Goal: Task Accomplishment & Management: Use online tool/utility

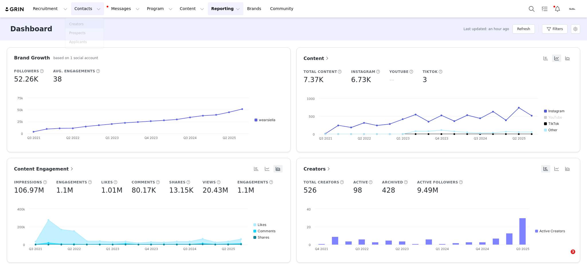
click at [80, 21] on p "Creators" at bounding box center [76, 23] width 14 height 5
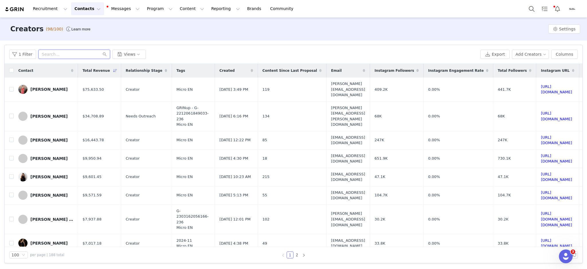
click at [63, 53] on input "text" at bounding box center [74, 54] width 72 height 9
click at [41, 156] on div "[PERSON_NAME]" at bounding box center [48, 158] width 37 height 5
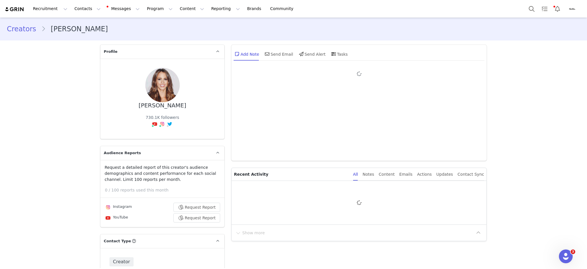
type input "+1 ([GEOGRAPHIC_DATA])"
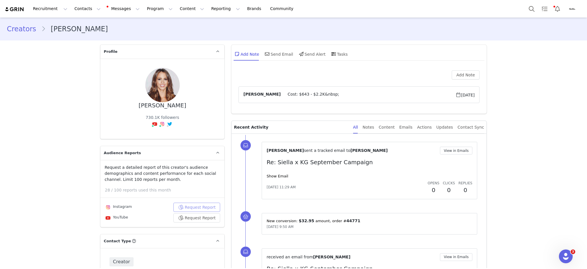
click at [198, 202] on button "Request Report" at bounding box center [196, 206] width 47 height 9
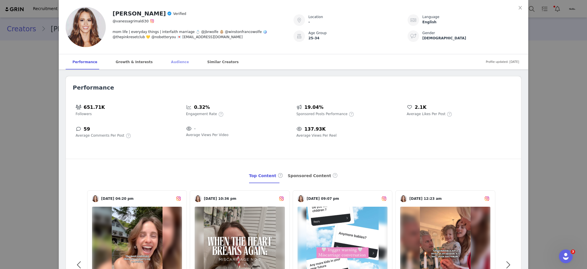
click at [164, 62] on div "Audience" at bounding box center [180, 61] width 32 height 15
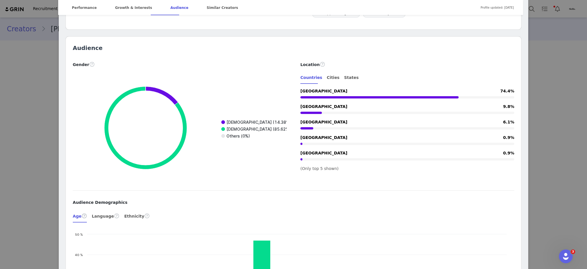
click at [15, 80] on div "[PERSON_NAME] Verified @vanessagrimaldi30 mom life | everyday things | interfai…" at bounding box center [293, 134] width 587 height 269
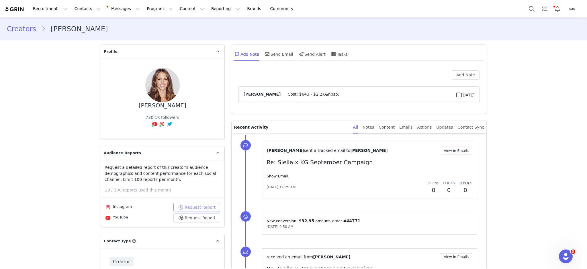
scroll to position [0, 0]
click at [187, 202] on button "View Report" at bounding box center [198, 206] width 44 height 9
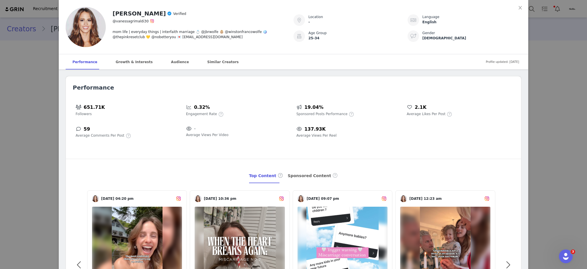
click at [0, 95] on div "[PERSON_NAME] Verified @vanessagrimaldi30 mom life | everyday things | interfai…" at bounding box center [293, 134] width 587 height 269
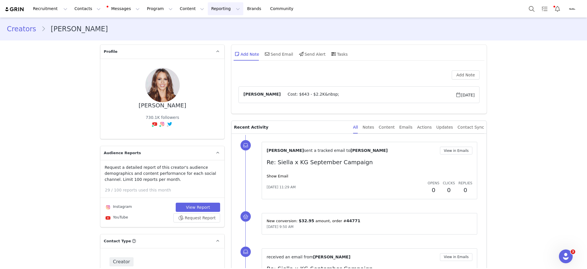
click at [208, 3] on button "Reporting Reporting" at bounding box center [226, 8] width 36 height 13
click at [209, 23] on p "Dashboard" at bounding box center [202, 25] width 22 height 6
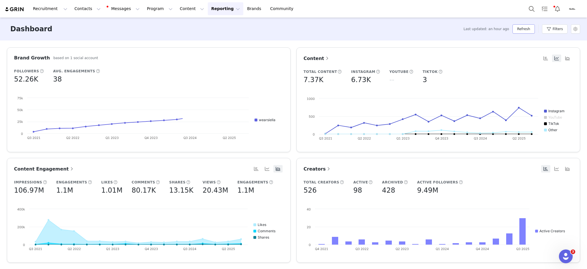
click at [519, 29] on button "Refresh" at bounding box center [523, 28] width 22 height 9
click at [143, 8] on button "Program Program" at bounding box center [159, 8] width 33 height 13
click at [142, 22] on p "Activations" at bounding box center [145, 25] width 22 height 6
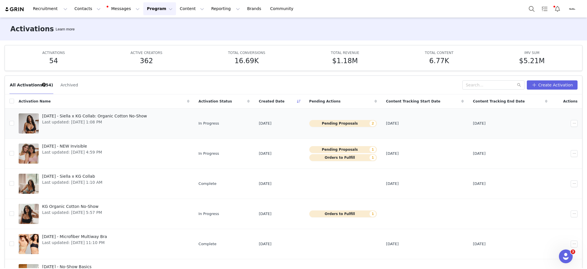
click at [65, 126] on div "[DATE] - Siella x KG Collab: Organic Cotton No-Show Last updated: [DATE] 1:08 PM" at bounding box center [95, 123] width 112 height 23
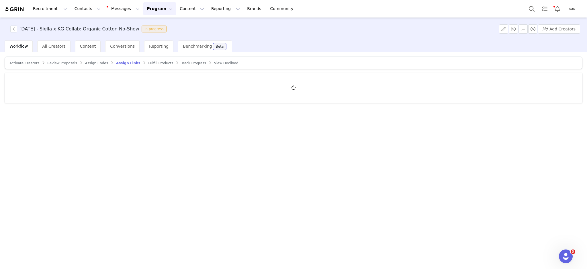
click at [57, 62] on span "Review Proposals" at bounding box center [62, 63] width 30 height 4
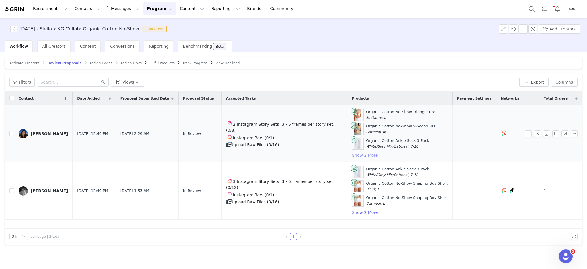
click at [363, 158] on button "Show 2 More" at bounding box center [365, 155] width 26 height 7
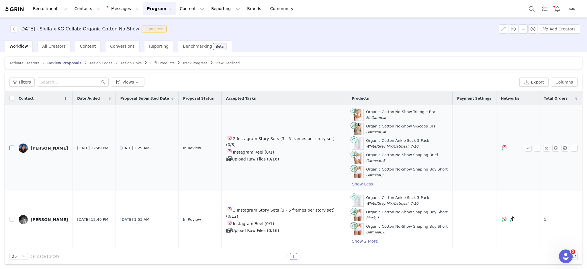
click at [13, 148] on input "checkbox" at bounding box center [11, 147] width 5 height 5
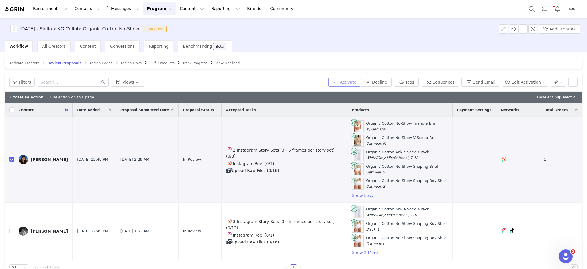
click at [345, 82] on button "Activate" at bounding box center [344, 81] width 32 height 9
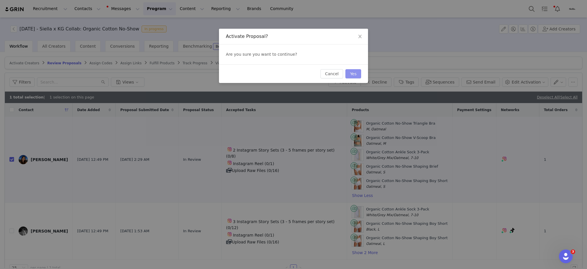
click at [356, 76] on button "Yes" at bounding box center [353, 73] width 16 height 9
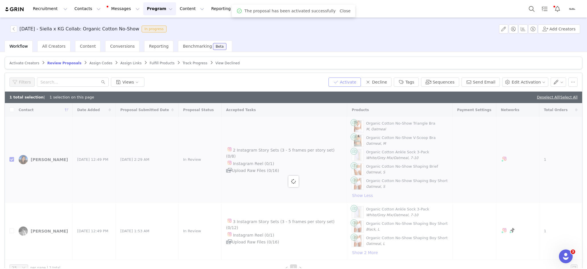
checkbox input "false"
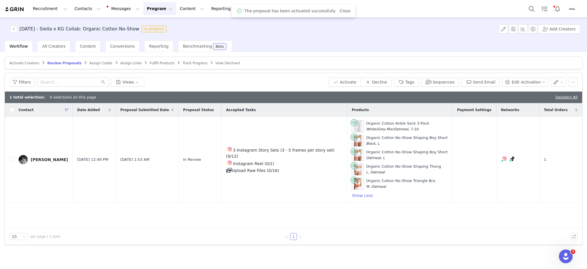
click at [150, 62] on span "Fulfill Products" at bounding box center [162, 63] width 25 height 4
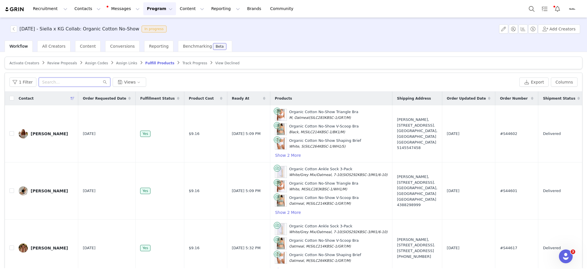
click at [54, 83] on input "text" at bounding box center [75, 81] width 72 height 9
type input "jasmine"
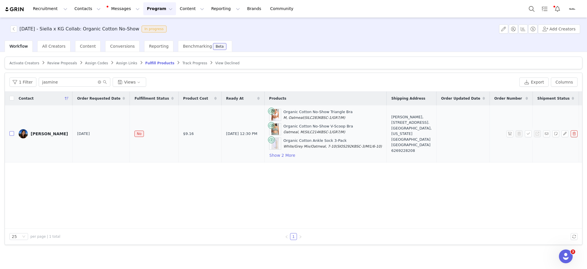
click at [11, 136] on input "checkbox" at bounding box center [11, 133] width 5 height 5
checkbox input "true"
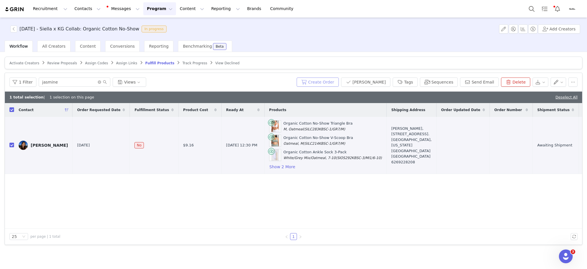
click at [335, 82] on button "Create Order" at bounding box center [318, 81] width 42 height 9
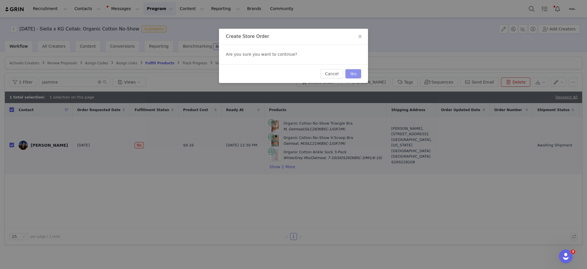
click at [355, 75] on button "Yes" at bounding box center [353, 73] width 16 height 9
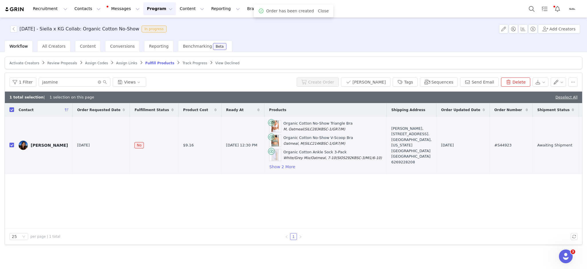
click at [117, 63] on span "Assign Links" at bounding box center [126, 63] width 21 height 4
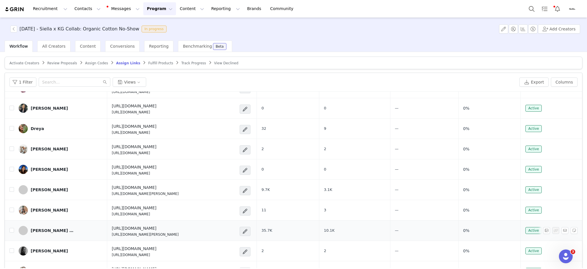
scroll to position [89, 0]
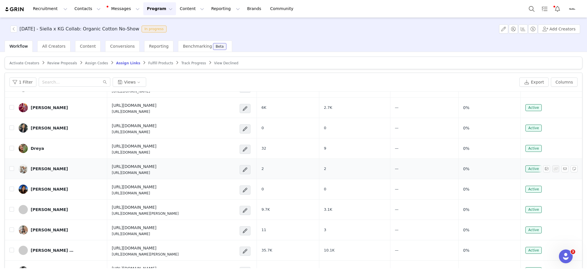
drag, startPoint x: 276, startPoint y: 166, endPoint x: 158, endPoint y: 168, distance: 117.8
click at [158, 168] on div "[URL][DOMAIN_NAME] [URL][DOMAIN_NAME]" at bounding box center [174, 169] width 124 height 12
copy h4 "?redirect=%2Fcollections%2Fsiella-x-kg-organic-cotton-no-show"
click at [248, 189] on span at bounding box center [245, 189] width 6 height 7
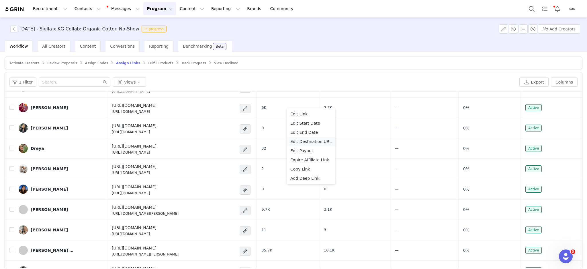
click at [320, 138] on li "Edit Destination URL" at bounding box center [311, 141] width 48 height 9
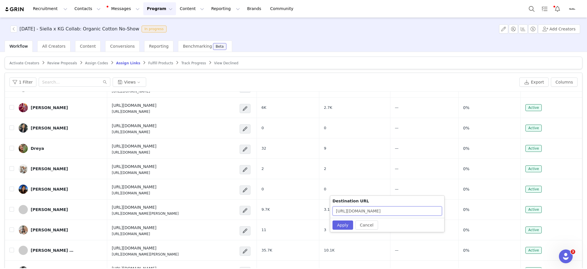
click at [420, 211] on input "[URL][DOMAIN_NAME]" at bounding box center [386, 210] width 109 height 9
paste input "?redirect=%2Fcollections%2Fsiella-x-kg-organic-cotton-no-show"
type input "[URL][DOMAIN_NAME]"
click at [341, 223] on button "Apply" at bounding box center [342, 224] width 21 height 9
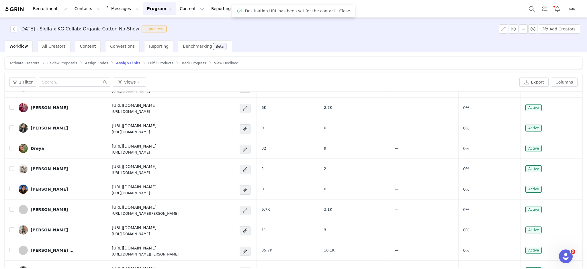
scroll to position [0, 0]
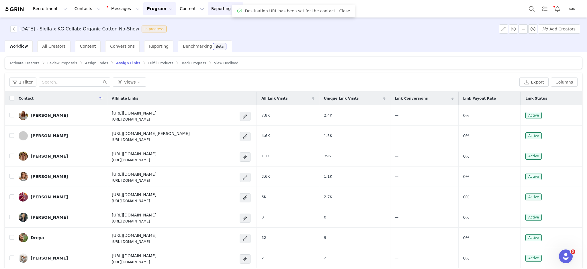
click at [208, 8] on button "Reporting Reporting" at bounding box center [226, 8] width 36 height 13
click at [205, 22] on link "Dashboard" at bounding box center [209, 25] width 45 height 11
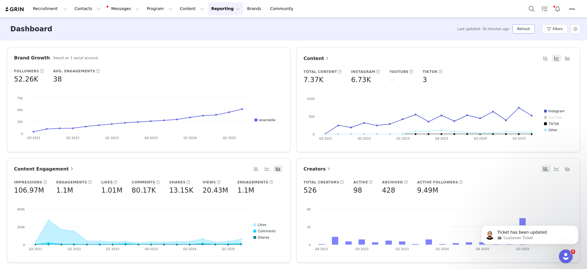
click at [522, 29] on button "Refresh" at bounding box center [523, 28] width 22 height 9
